Goal: Task Accomplishment & Management: Manage account settings

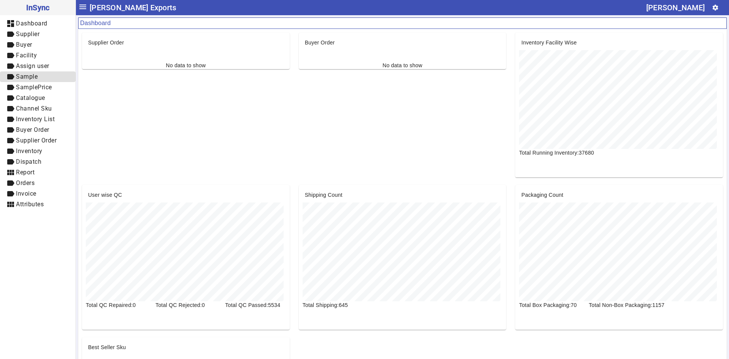
click at [42, 78] on span "label Sample" at bounding box center [37, 76] width 63 height 9
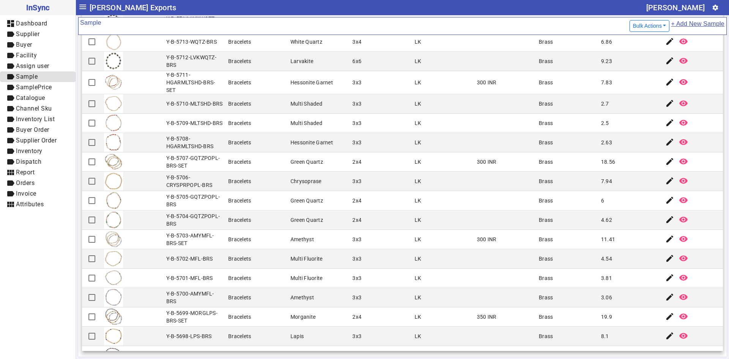
scroll to position [655, 0]
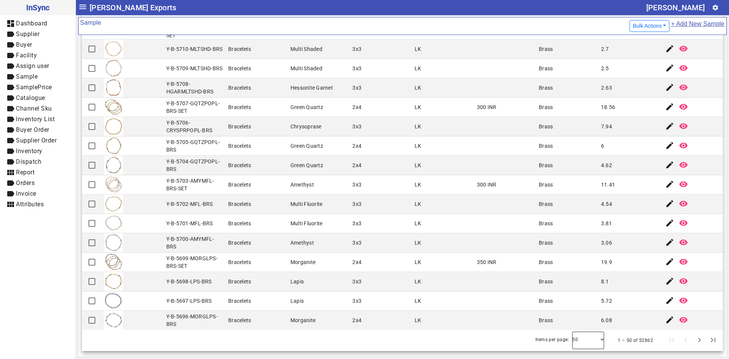
click at [588, 344] on div at bounding box center [588, 340] width 32 height 18
click at [585, 329] on div "50 100" at bounding box center [577, 310] width 32 height 43
click at [583, 322] on mat-option "100" at bounding box center [577, 319] width 32 height 18
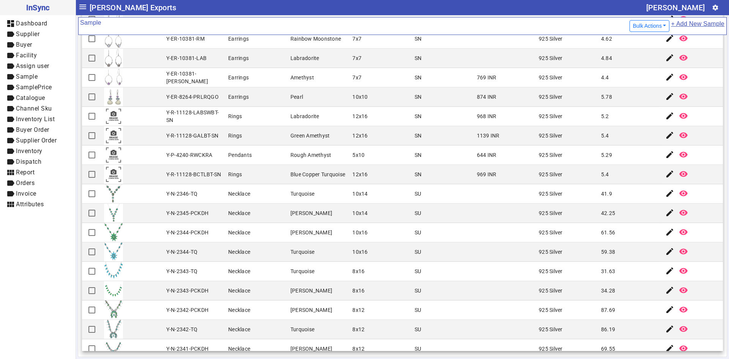
scroll to position [61, 0]
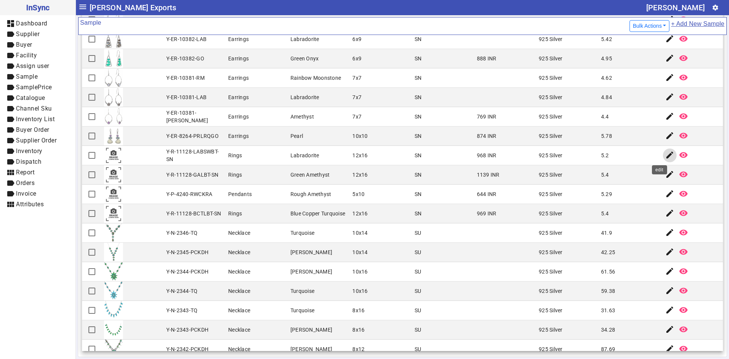
click at [660, 160] on span "button" at bounding box center [669, 155] width 18 height 18
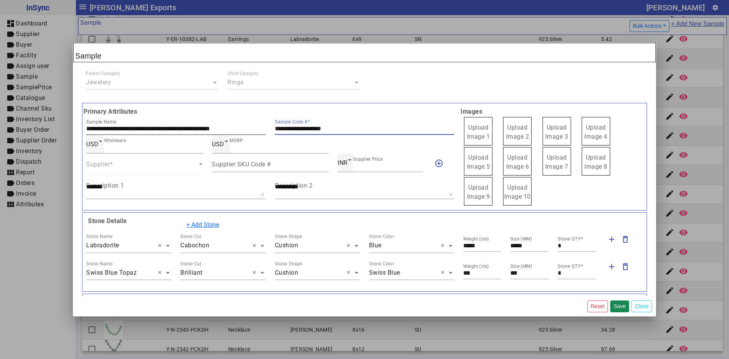
drag, startPoint x: 353, startPoint y: 129, endPoint x: 226, endPoint y: 134, distance: 126.5
click at [235, 134] on div "**********" at bounding box center [270, 125] width 377 height 19
click at [484, 129] on span "Upload Image 1" at bounding box center [478, 132] width 23 height 16
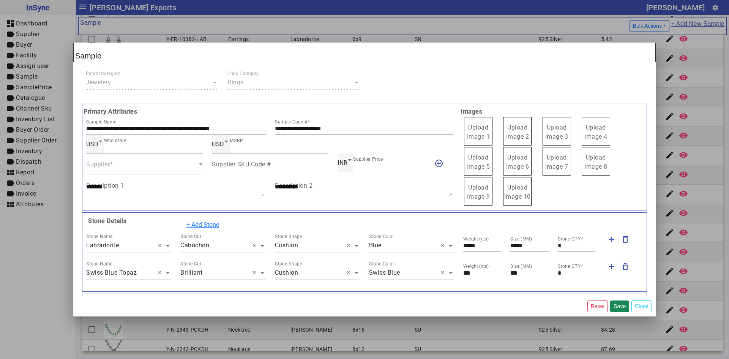
click at [0, 0] on input "Upload Image 1" at bounding box center [0, 0] width 0 height 0
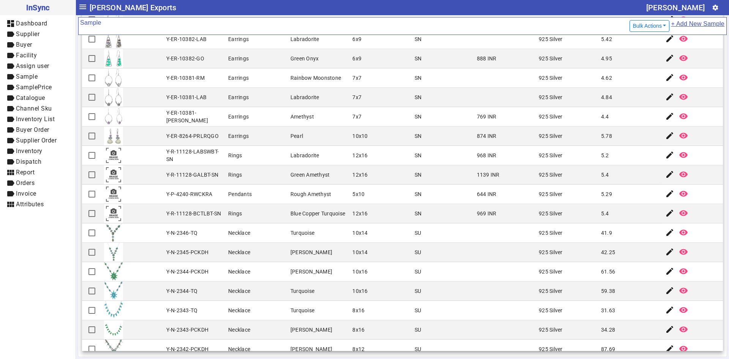
click at [222, 217] on mat-cell "Y-R-11128-BCTLBT-SN" at bounding box center [195, 213] width 62 height 19
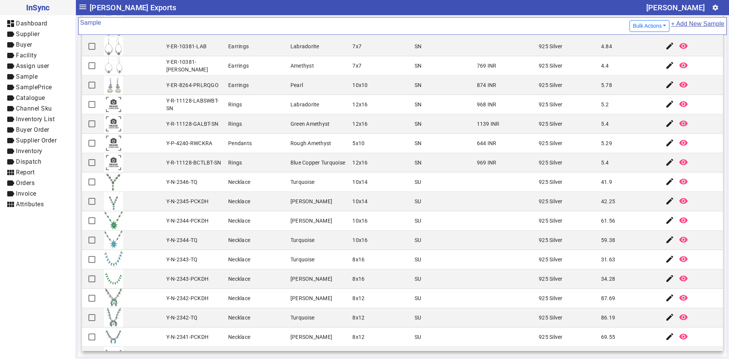
scroll to position [76, 0]
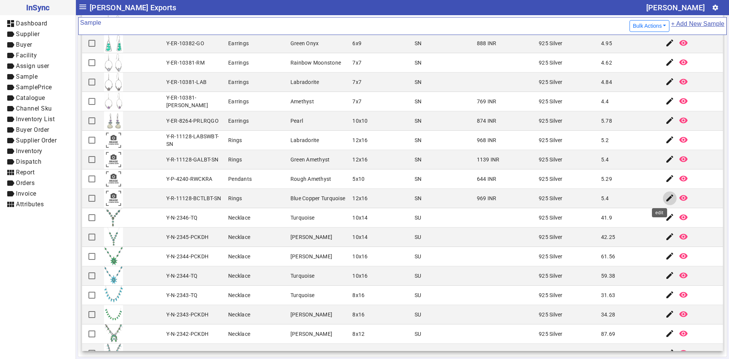
click at [665, 199] on mat-icon "edit" at bounding box center [669, 197] width 9 height 9
click at [326, 310] on mat-cell "Peacock Dahlia" at bounding box center [319, 314] width 62 height 19
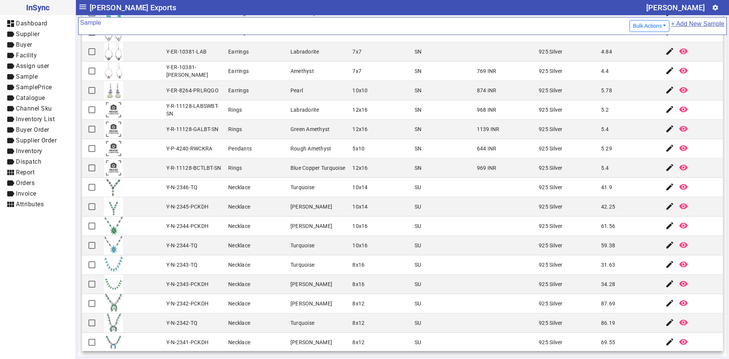
scroll to position [122, 0]
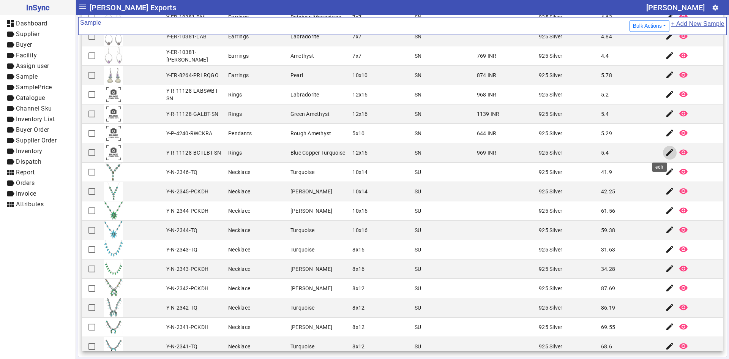
click at [665, 153] on mat-icon "edit" at bounding box center [669, 152] width 9 height 9
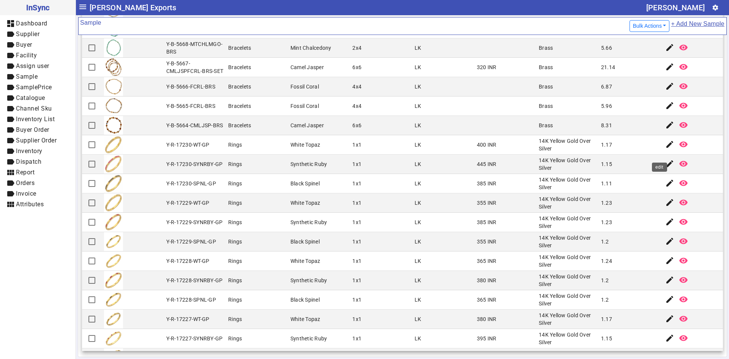
scroll to position [1638, 0]
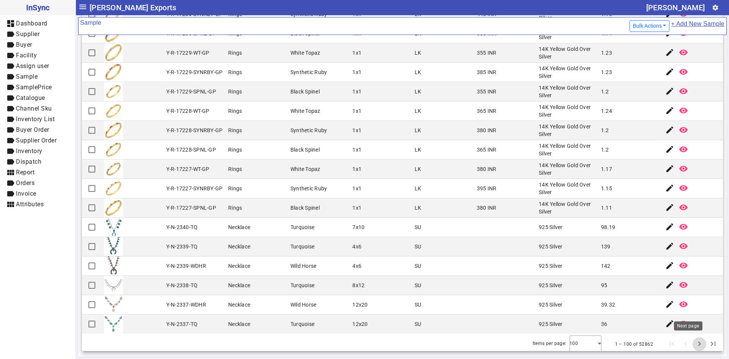
click at [690, 341] on span "Next page" at bounding box center [699, 344] width 18 height 18
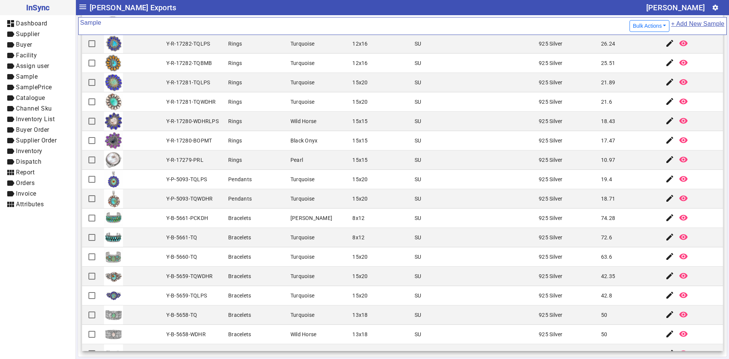
scroll to position [114, 0]
